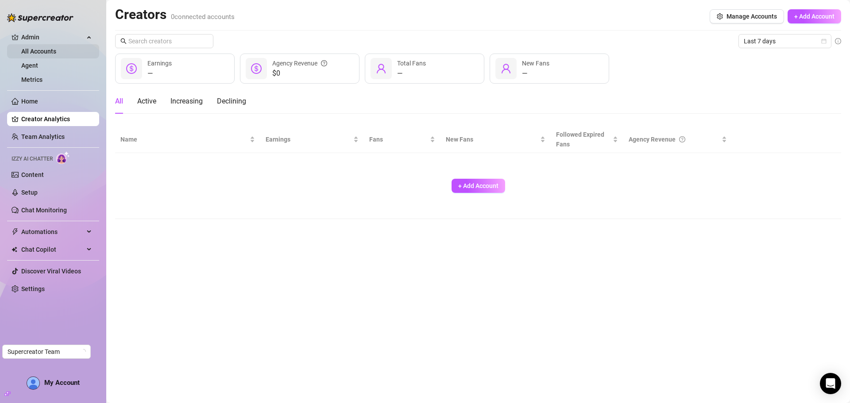
click at [56, 49] on link "All Accounts" at bounding box center [38, 51] width 35 height 7
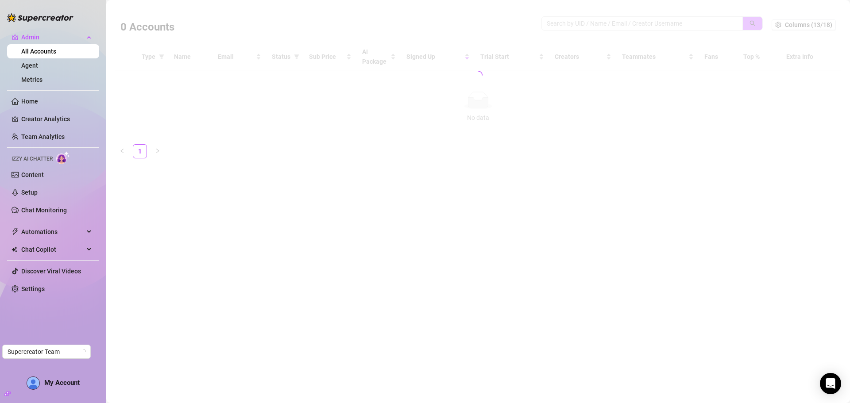
click at [593, 24] on div at bounding box center [478, 75] width 726 height 138
click at [593, 20] on div at bounding box center [478, 75] width 726 height 138
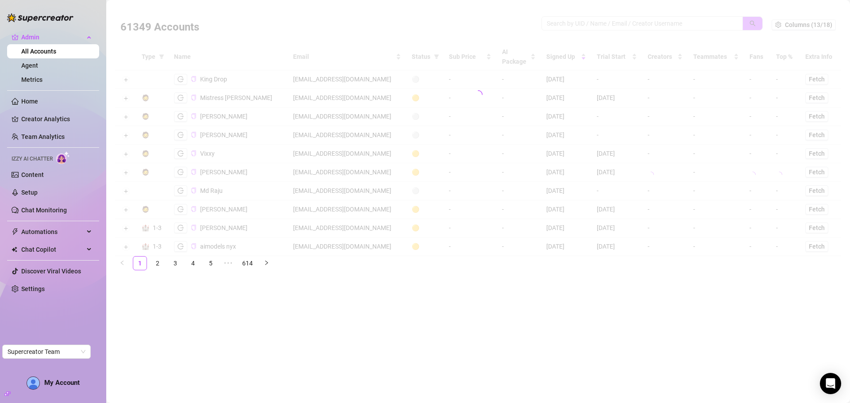
click at [590, 21] on div at bounding box center [478, 94] width 726 height 177
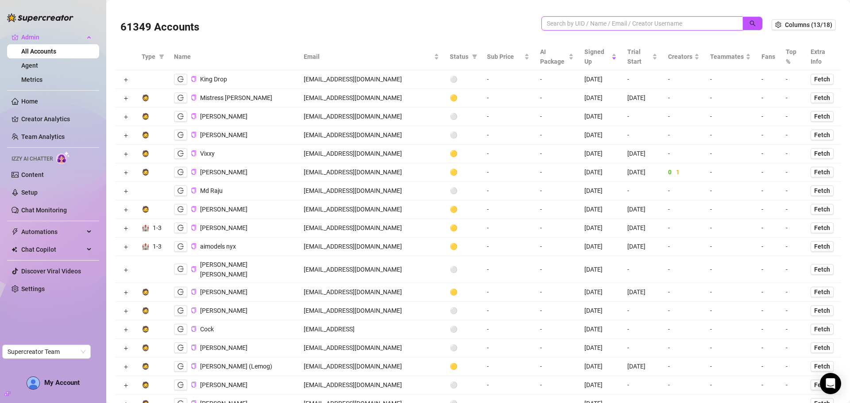
click at [578, 22] on input "search" at bounding box center [639, 24] width 184 height 10
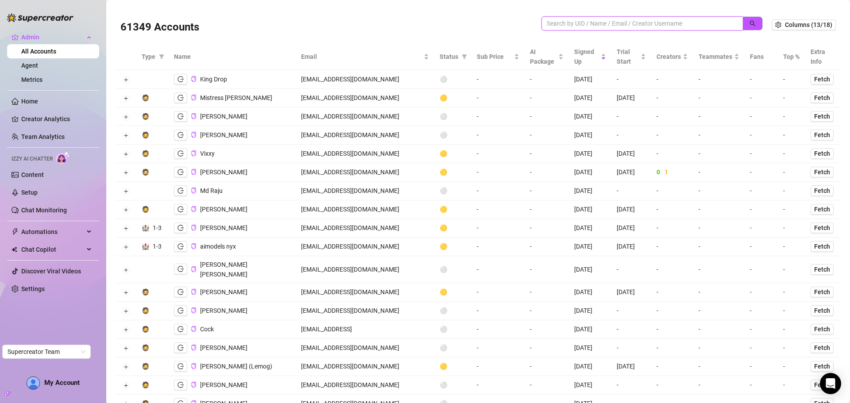
paste input "[EMAIL_ADDRESS][DOMAIN_NAME]"
click at [750, 26] on icon "search" at bounding box center [753, 24] width 6 height 6
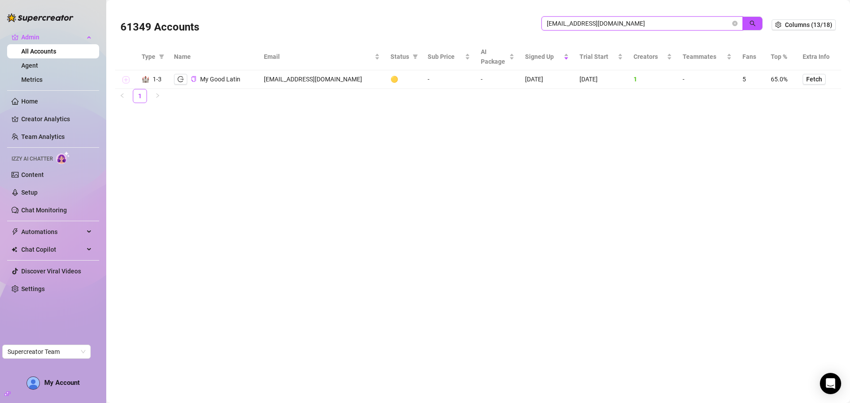
type input "[EMAIL_ADDRESS][DOMAIN_NAME]"
click at [123, 77] on button "Expand row" at bounding box center [125, 80] width 7 height 7
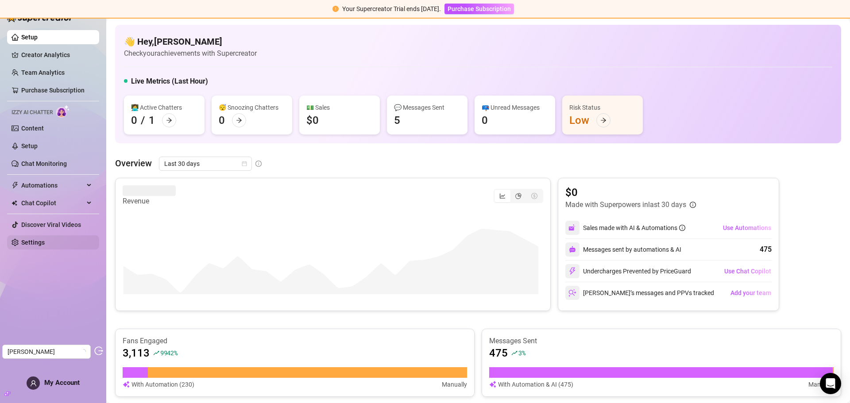
click at [40, 242] on link "Settings" at bounding box center [32, 242] width 23 height 7
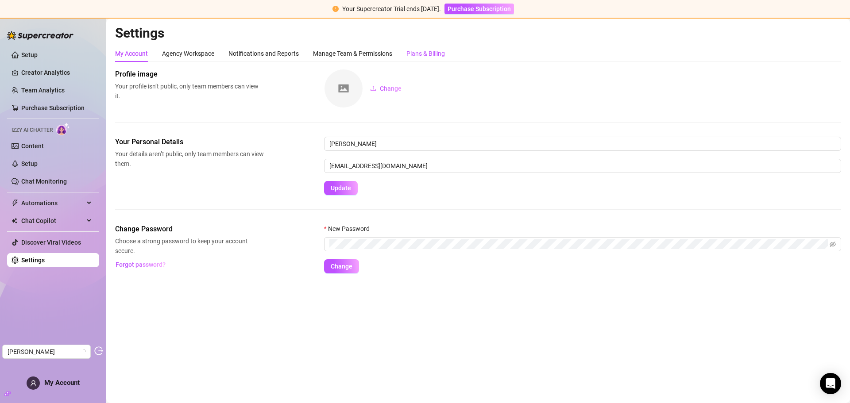
click at [430, 52] on div "Plans & Billing" at bounding box center [425, 54] width 39 height 10
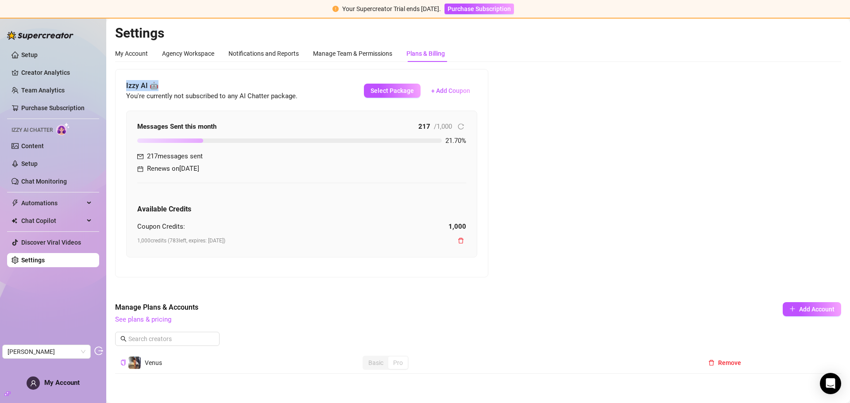
drag, startPoint x: 125, startPoint y: 86, endPoint x: 166, endPoint y: 85, distance: 41.2
click at [166, 85] on div "Izzy AI 🤖 You're currently not subscribed to any AI Chatter package. Select Pac…" at bounding box center [302, 173] width 372 height 208
click at [391, 91] on span "Select Package" at bounding box center [391, 90] width 43 height 7
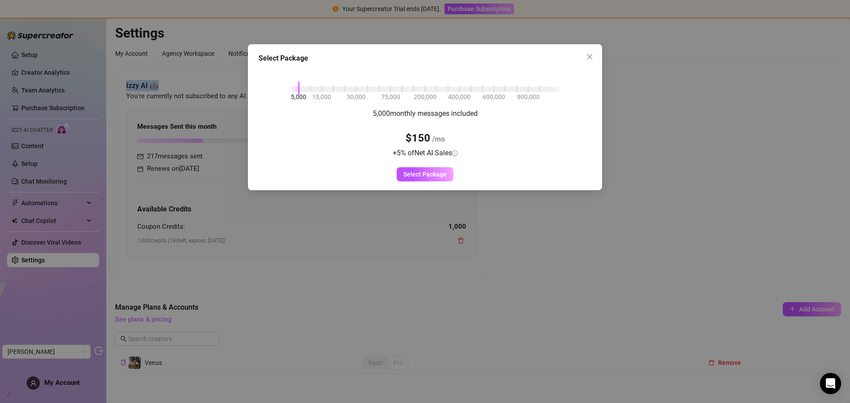
drag, startPoint x: 300, startPoint y: 93, endPoint x: 286, endPoint y: 92, distance: 13.7
click at [286, 92] on div "5,000 15,000 30,000 75,000 200,000 400,000 600,000 900,000 5,000 monthly messag…" at bounding box center [424, 124] width 333 height 114
drag, startPoint x: 389, startPoint y: 115, endPoint x: 369, endPoint y: 115, distance: 20.4
click at [369, 115] on div "5,000 monthly messages included $150 /mo + 5 % of Net AI Sales Select Package" at bounding box center [424, 144] width 333 height 73
copy span "5,000"
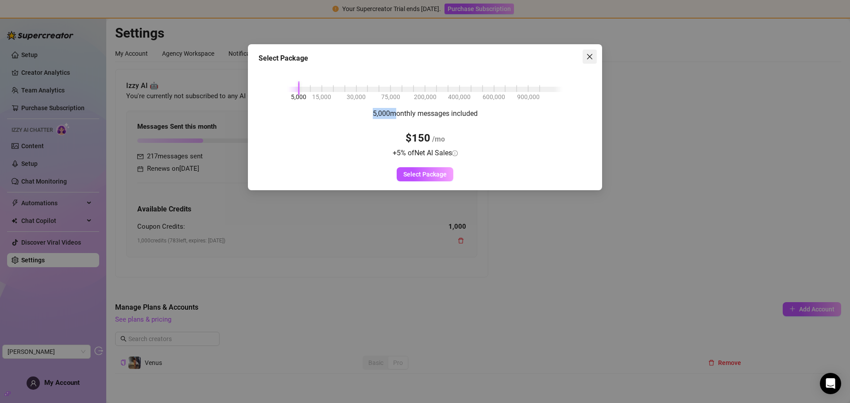
click at [592, 54] on icon "close" at bounding box center [589, 56] width 7 height 7
